Goal: Information Seeking & Learning: Compare options

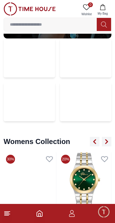
scroll to position [1399, 0]
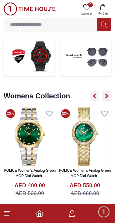
click at [8, 214] on icon at bounding box center [7, 213] width 7 height 7
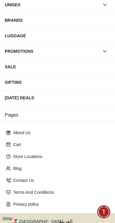
scroll to position [96, 0]
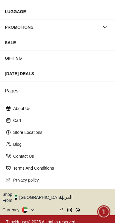
click at [65, 196] on icon "button" at bounding box center [66, 197] width 2 height 4
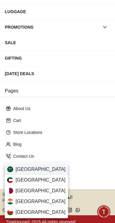
click at [48, 169] on div "[GEOGRAPHIC_DATA]" at bounding box center [36, 169] width 63 height 11
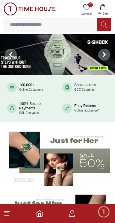
click at [8, 214] on line at bounding box center [6, 214] width 5 height 0
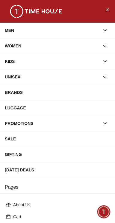
scroll to position [96, 0]
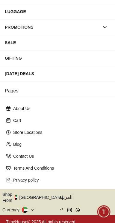
click at [38, 198] on button "Shop From [GEOGRAPHIC_DATA]" at bounding box center [34, 198] width 65 height 12
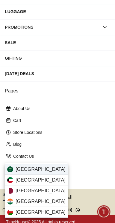
click at [50, 172] on div "[GEOGRAPHIC_DATA]" at bounding box center [36, 169] width 63 height 11
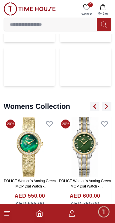
scroll to position [1385, 0]
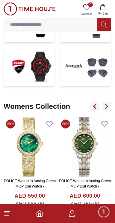
click at [30, 71] on img at bounding box center [29, 66] width 51 height 39
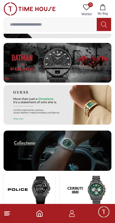
scroll to position [1215, 0]
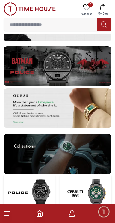
click at [84, 193] on img at bounding box center [85, 193] width 51 height 39
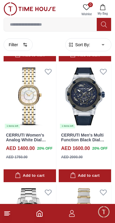
scroll to position [332, 0]
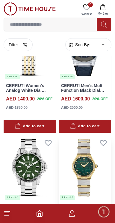
click at [70, 195] on div "1 items left" at bounding box center [67, 197] width 15 height 5
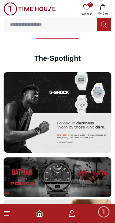
scroll to position [1102, 0]
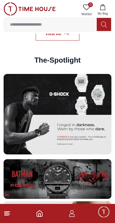
click at [64, 181] on img at bounding box center [57, 179] width 107 height 40
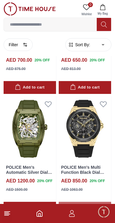
scroll to position [1203, 0]
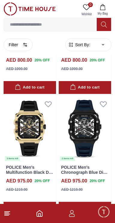
scroll to position [2403, 0]
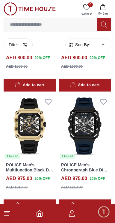
scroll to position [2401, 0]
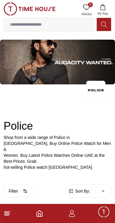
click at [7, 215] on line at bounding box center [6, 215] width 4 height 0
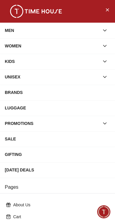
scroll to position [96, 0]
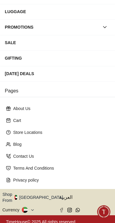
click at [39, 196] on button "Shop From [GEOGRAPHIC_DATA]" at bounding box center [34, 198] width 65 height 12
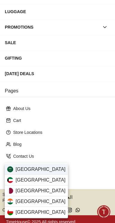
click at [38, 171] on span "[GEOGRAPHIC_DATA]" at bounding box center [41, 169] width 50 height 7
